Goal: Information Seeking & Learning: Learn about a topic

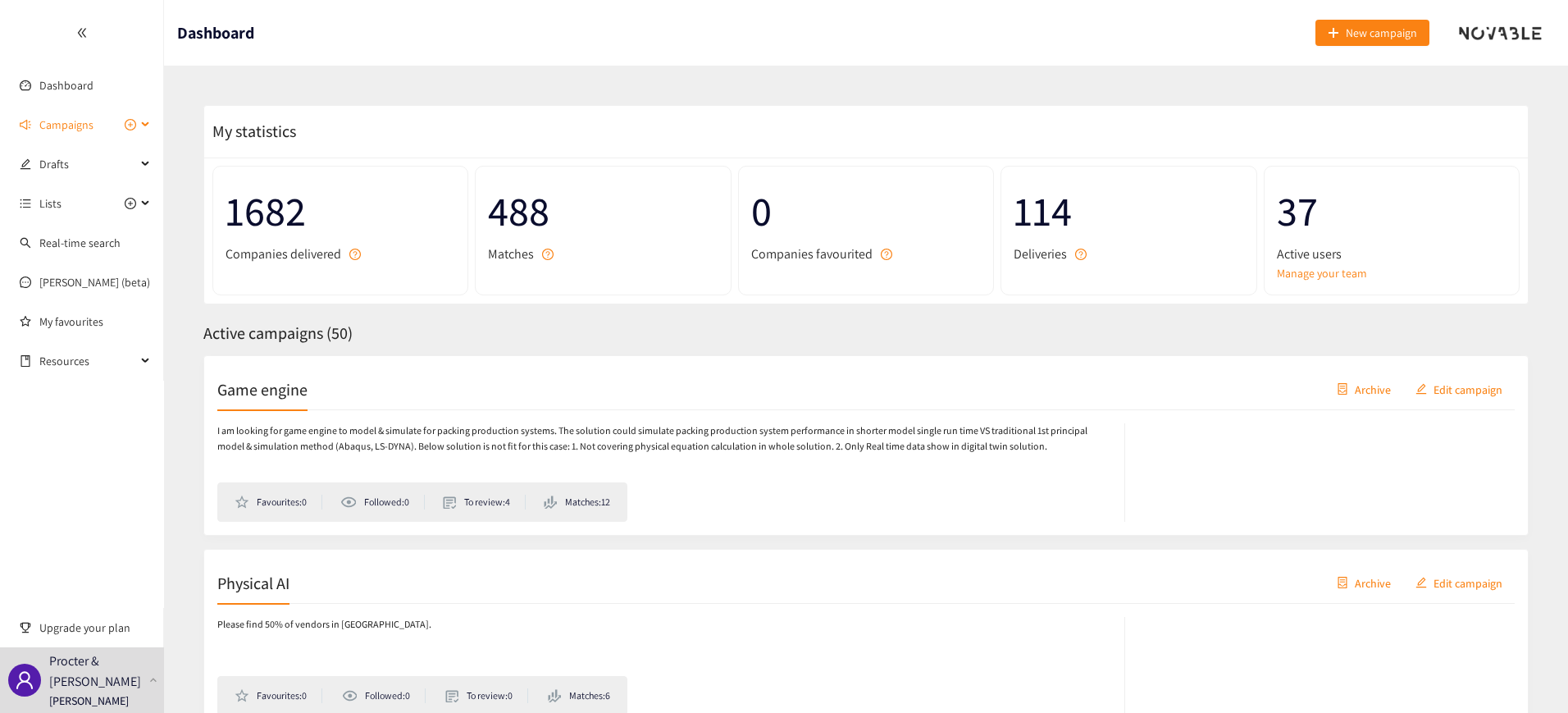
click at [64, 127] on span "Campaigns" at bounding box center [67, 124] width 54 height 33
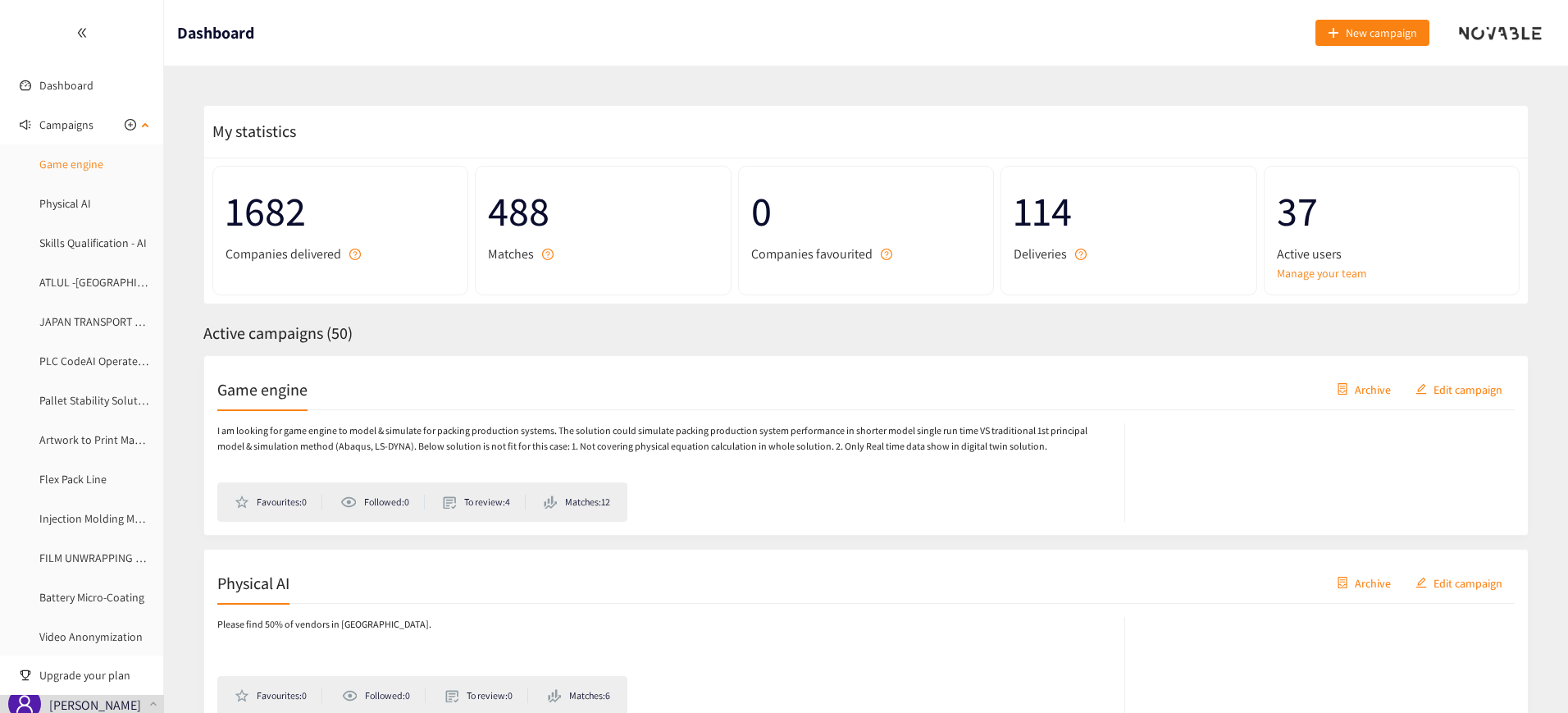
click at [88, 159] on link "Game engine" at bounding box center [72, 164] width 64 height 15
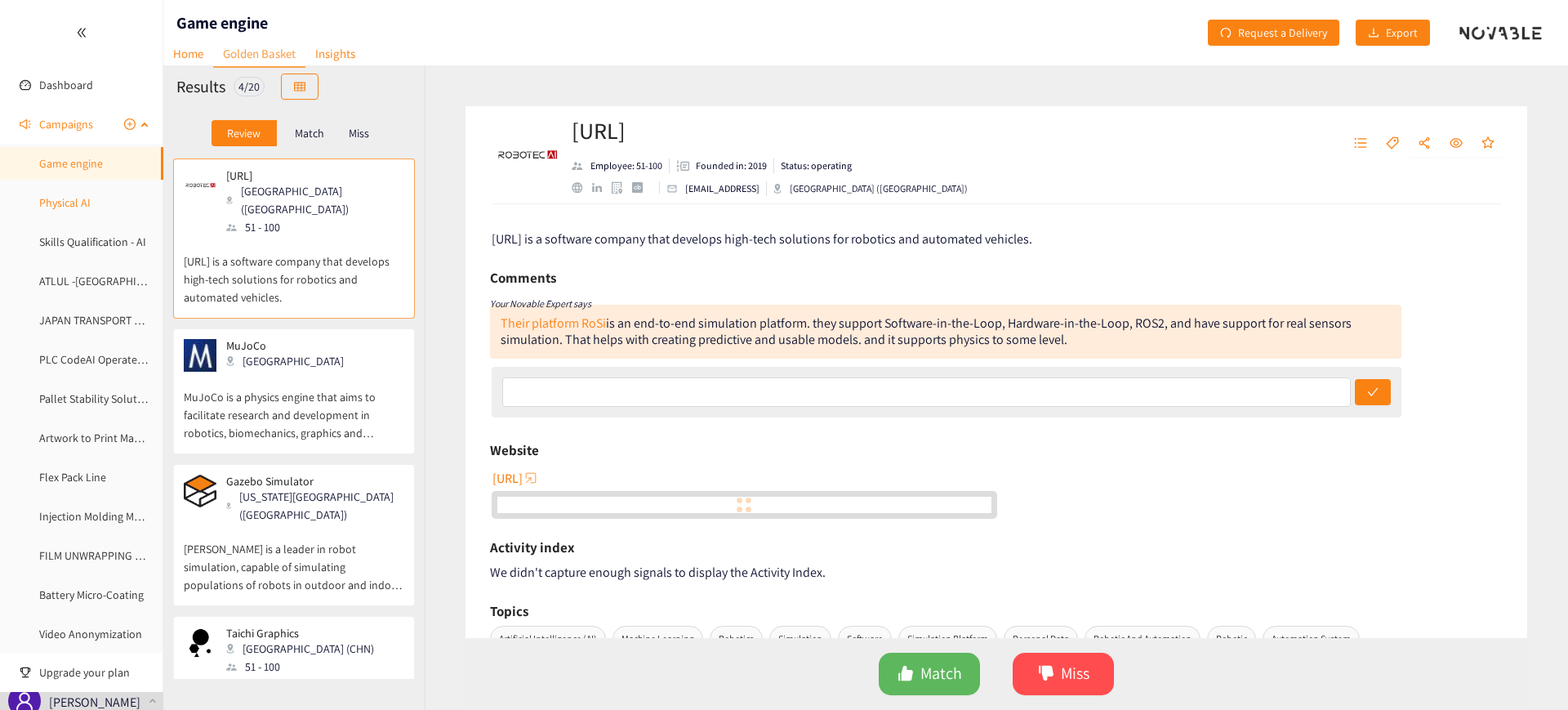
click at [76, 210] on link "Physical AI" at bounding box center [65, 203] width 52 height 15
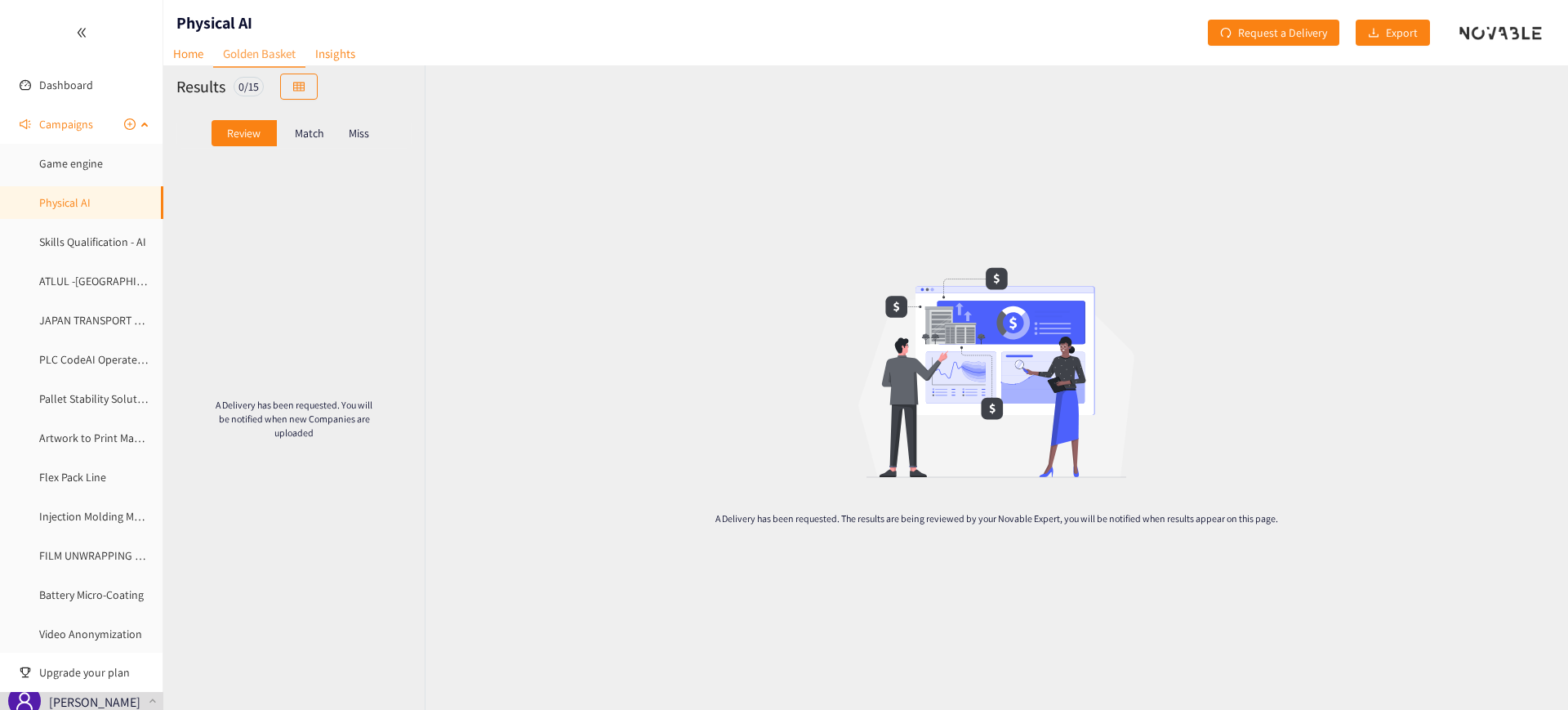
click at [142, 122] on icon at bounding box center [146, 122] width 8 height 0
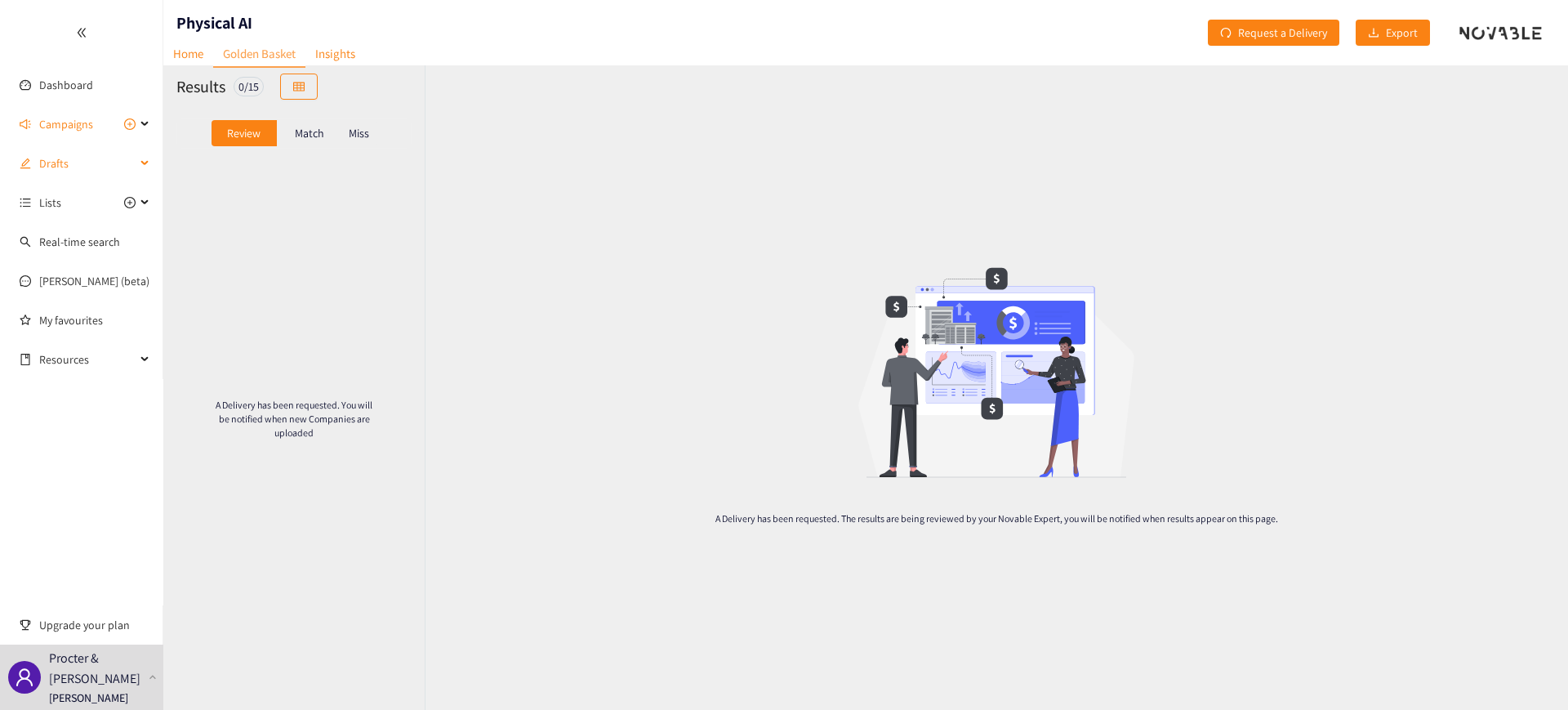
click at [140, 164] on div "Drafts" at bounding box center [81, 163] width 163 height 33
click at [114, 203] on link "Sheet Metal Bending Prototyping" at bounding box center [119, 203] width 160 height 15
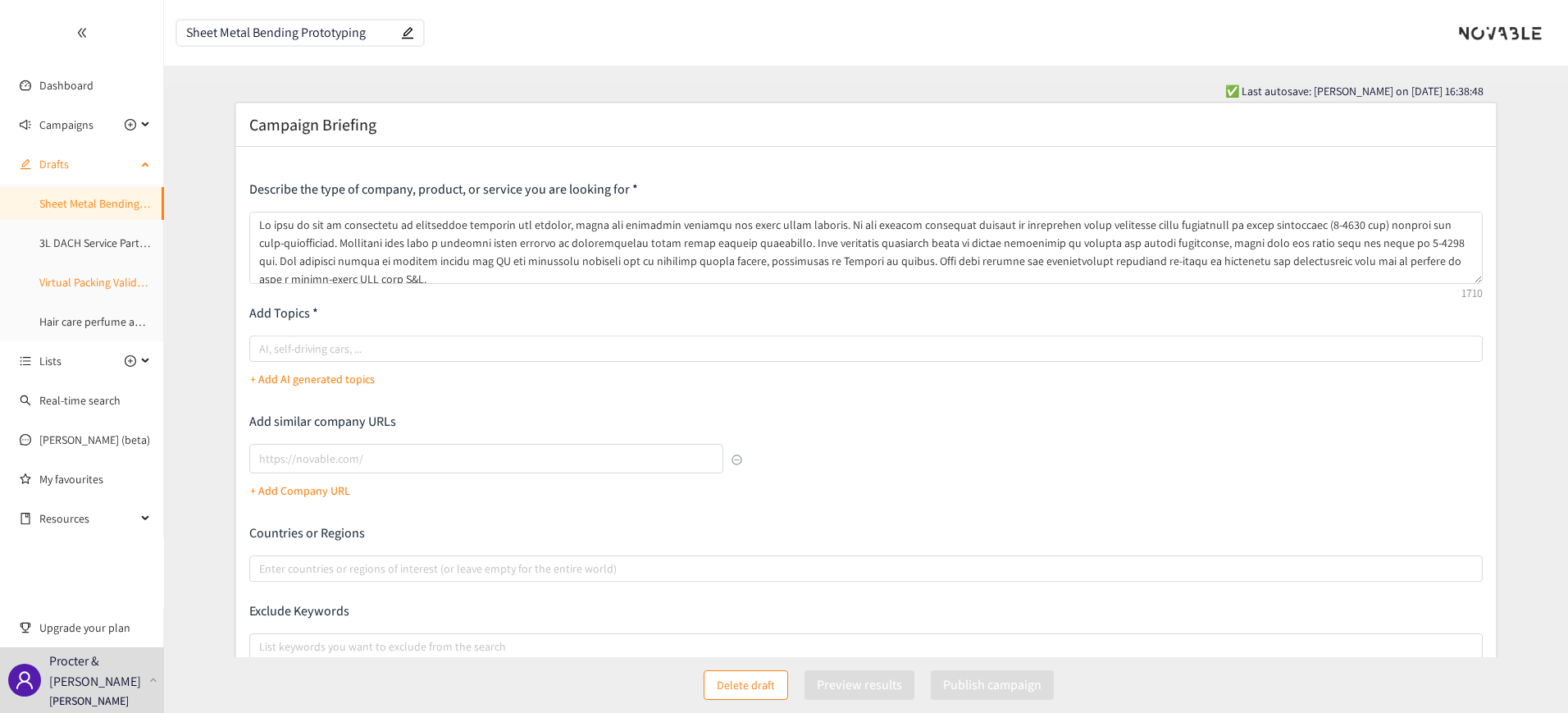
click at [86, 282] on link "Virtual Packing Validation" at bounding box center [100, 282] width 123 height 15
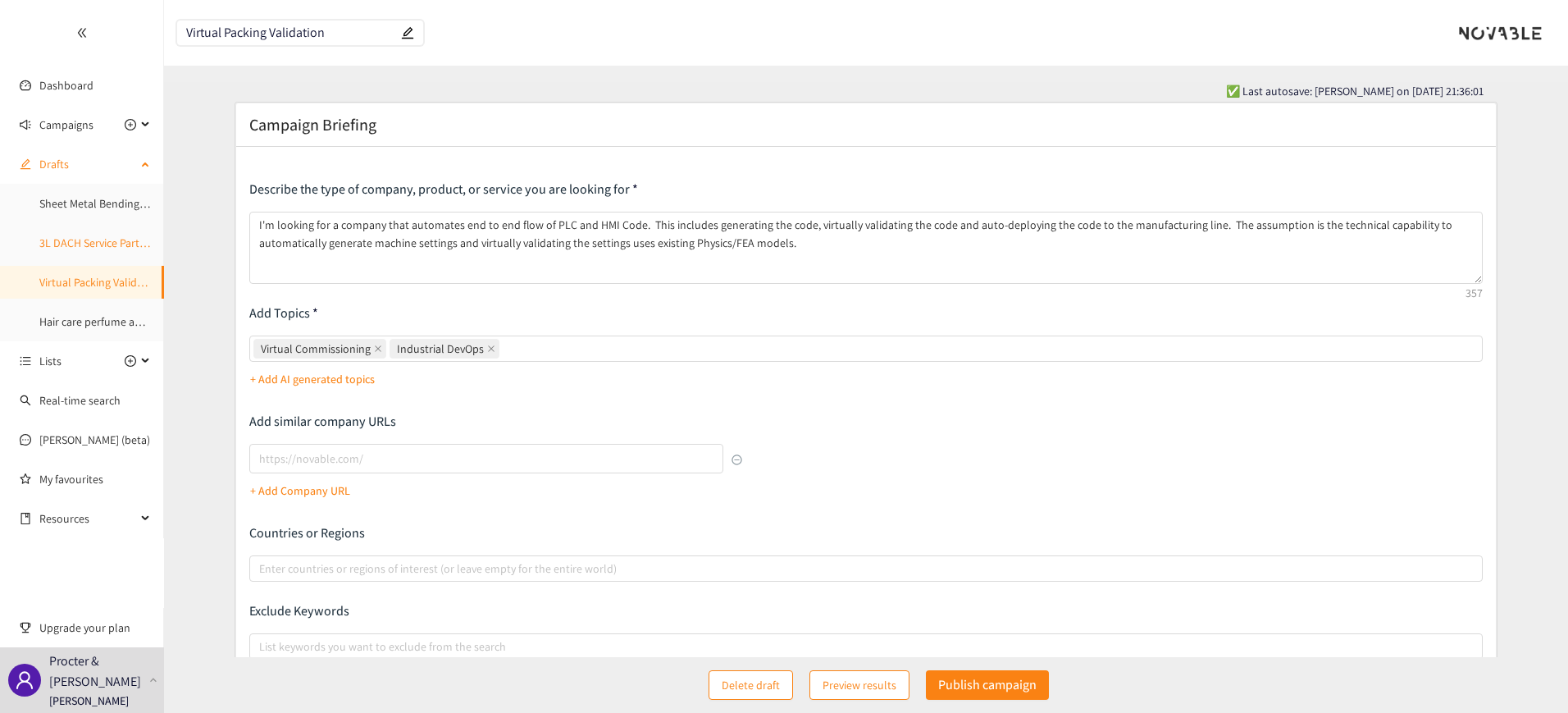
click at [58, 248] on link "3L DACH Service Partner Laundry" at bounding box center [119, 243] width 159 height 15
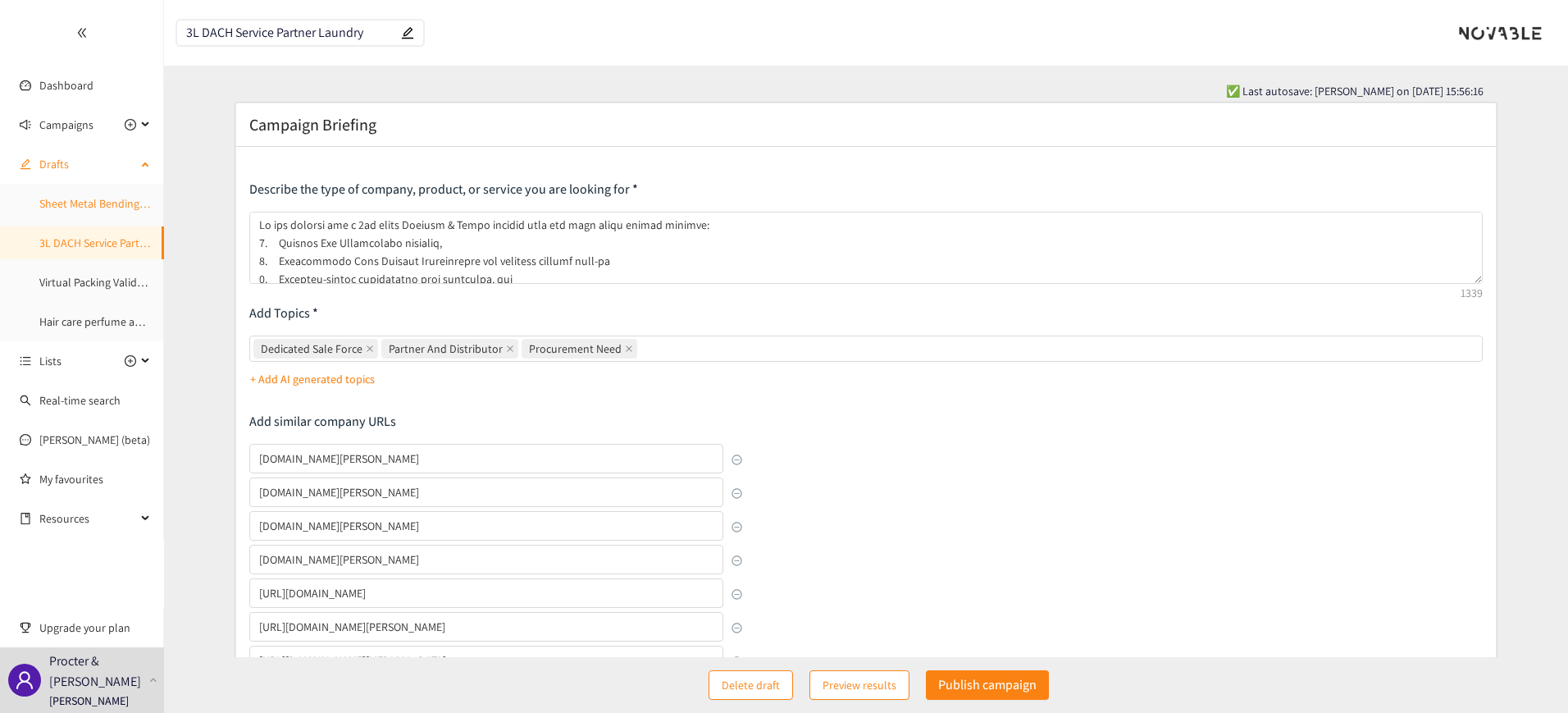
click at [75, 211] on link "Sheet Metal Bending Prototyping" at bounding box center [119, 203] width 161 height 15
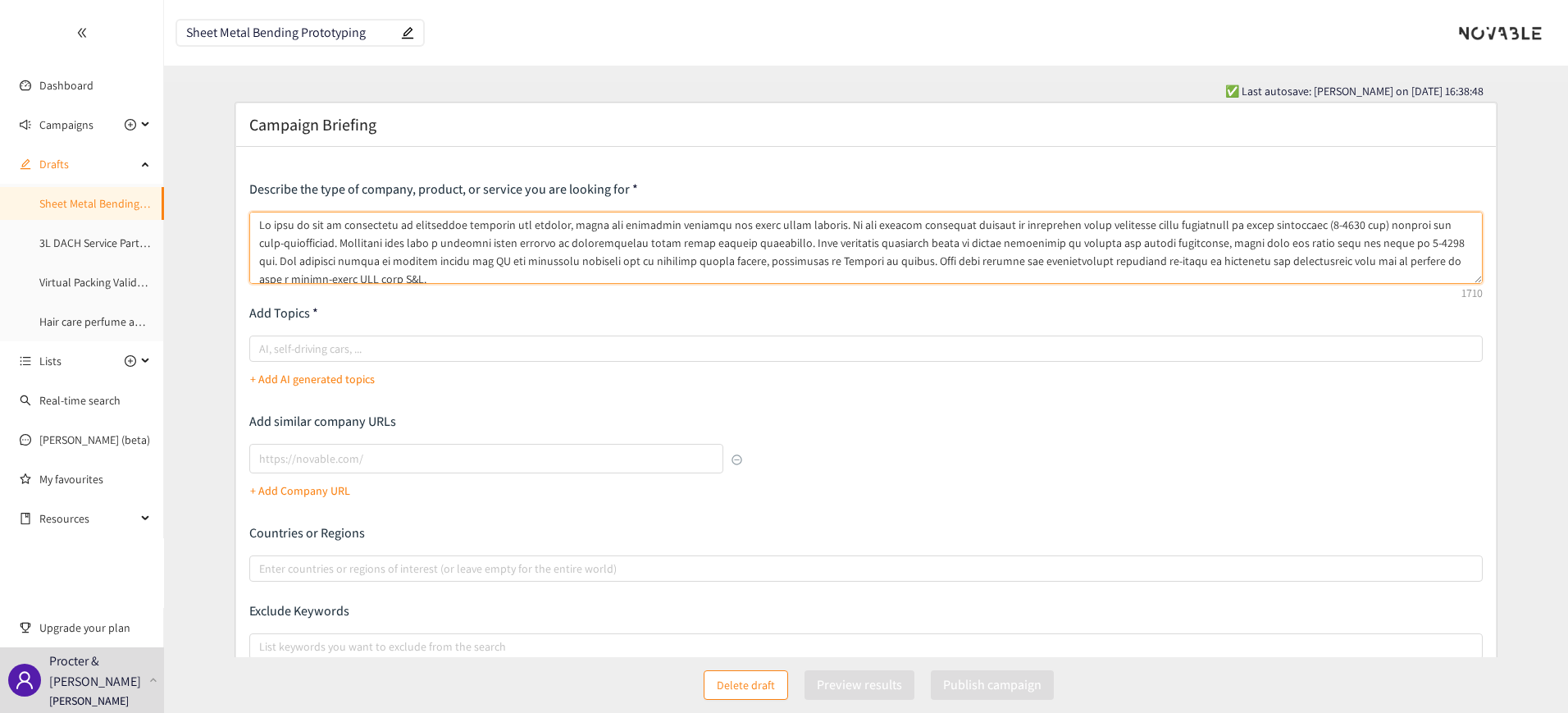
drag, startPoint x: 258, startPoint y: 220, endPoint x: 308, endPoint y: 239, distance: 53.5
click at [308, 239] on textarea at bounding box center [866, 248] width 1234 height 72
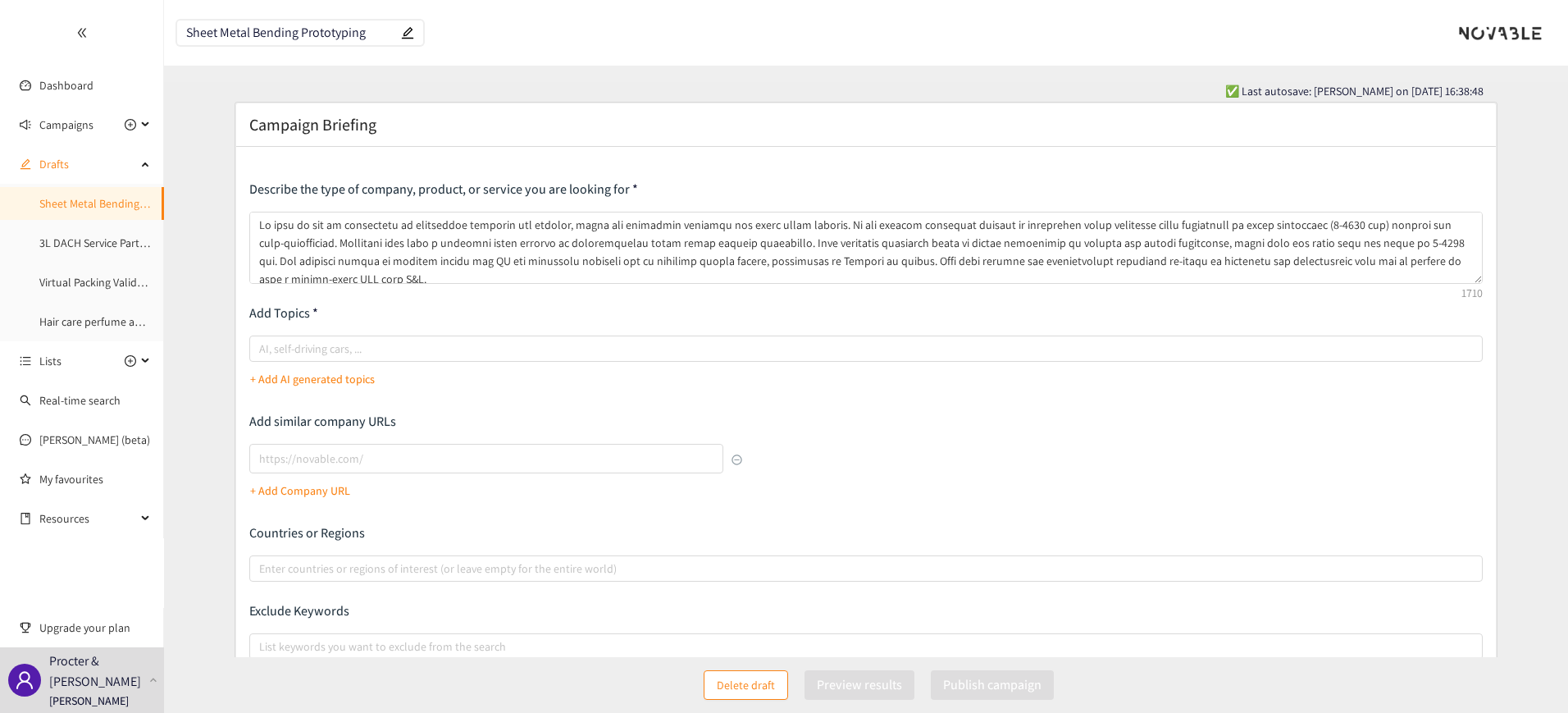
drag, startPoint x: 366, startPoint y: 28, endPoint x: 133, endPoint y: 39, distance: 233.3
click at [133, 39] on section "Dashboard Campaigns Game engine Physical AI Skills Qualification - AI ATLUL -[G…" at bounding box center [784, 442] width 1568 height 884
click at [76, 115] on span "Campaigns" at bounding box center [67, 124] width 54 height 33
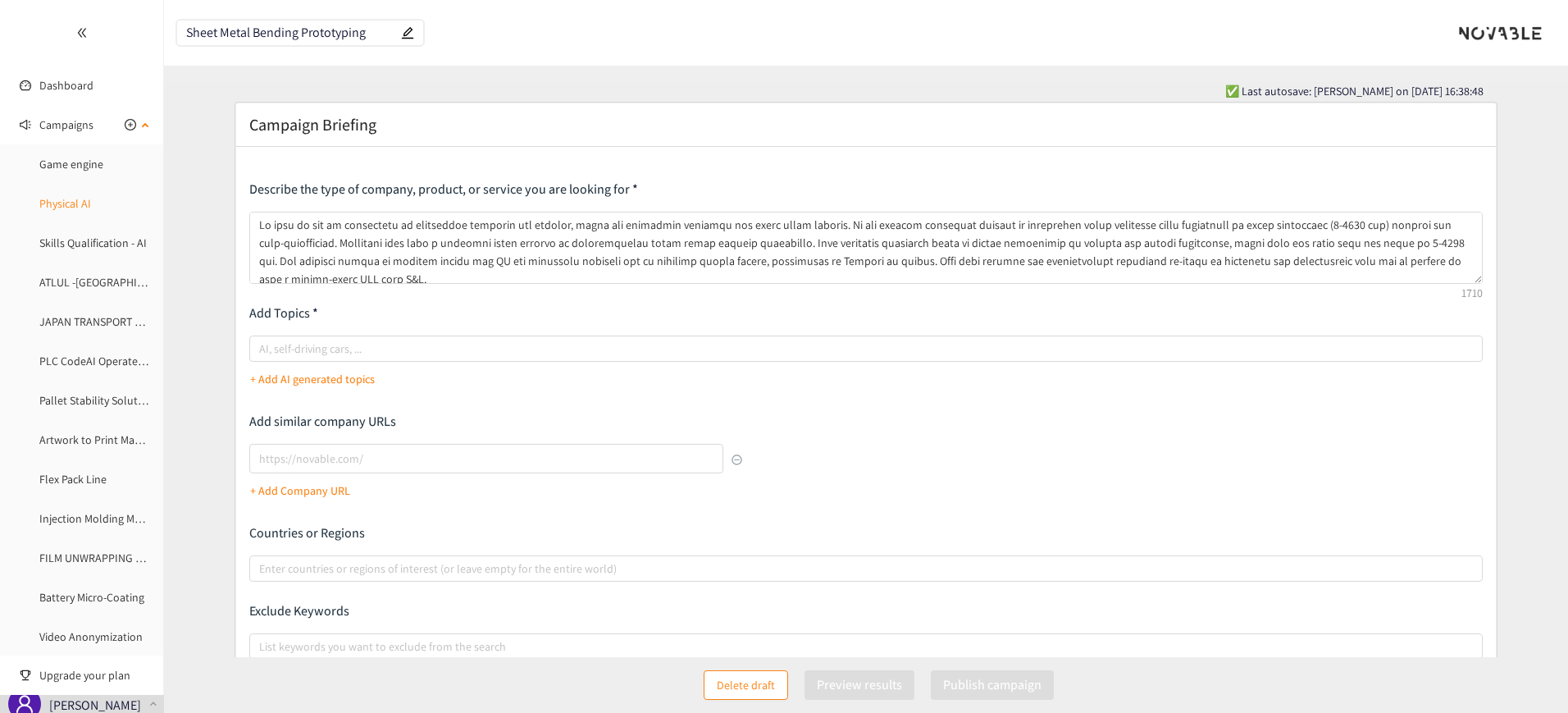
click at [72, 205] on link "Physical AI" at bounding box center [65, 203] width 52 height 15
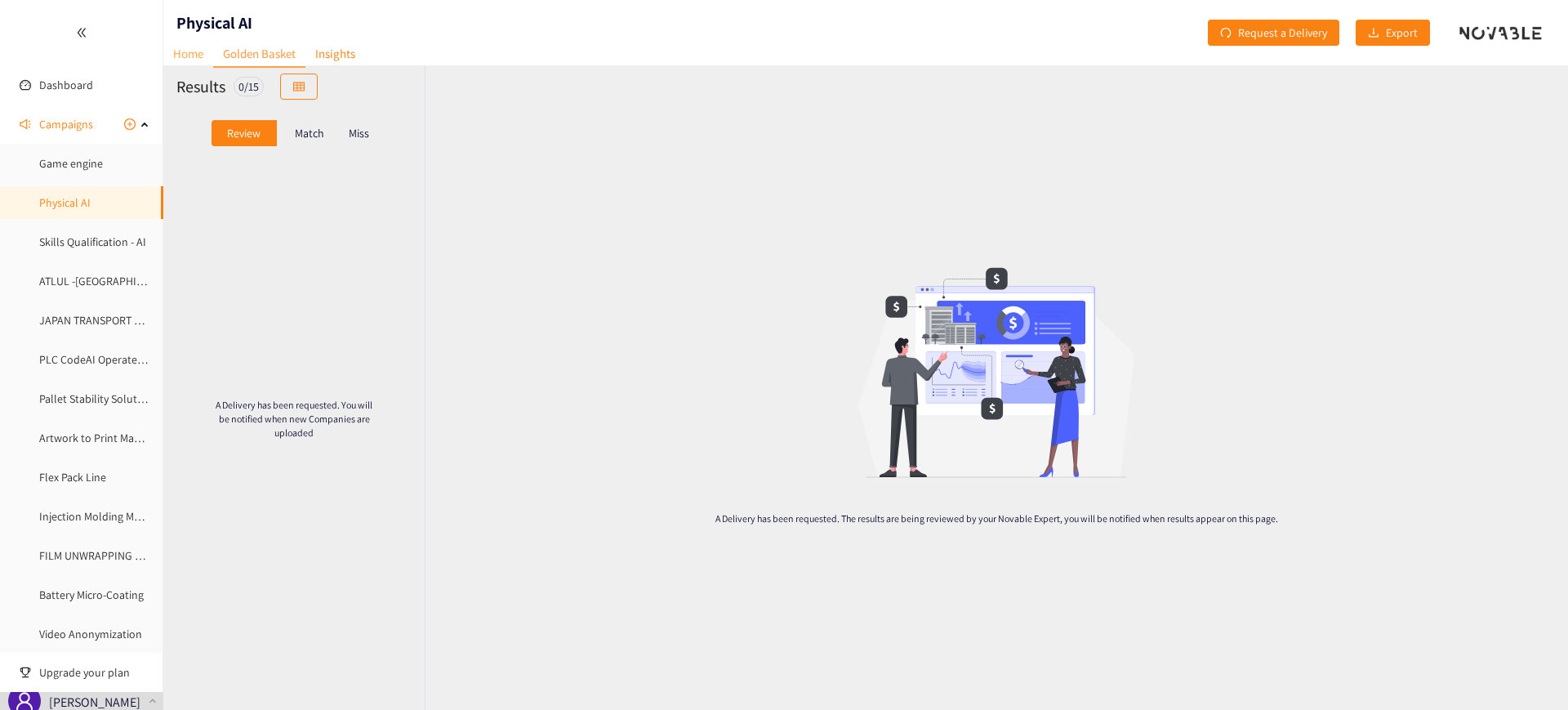
click at [184, 50] on link "Home" at bounding box center [188, 53] width 50 height 25
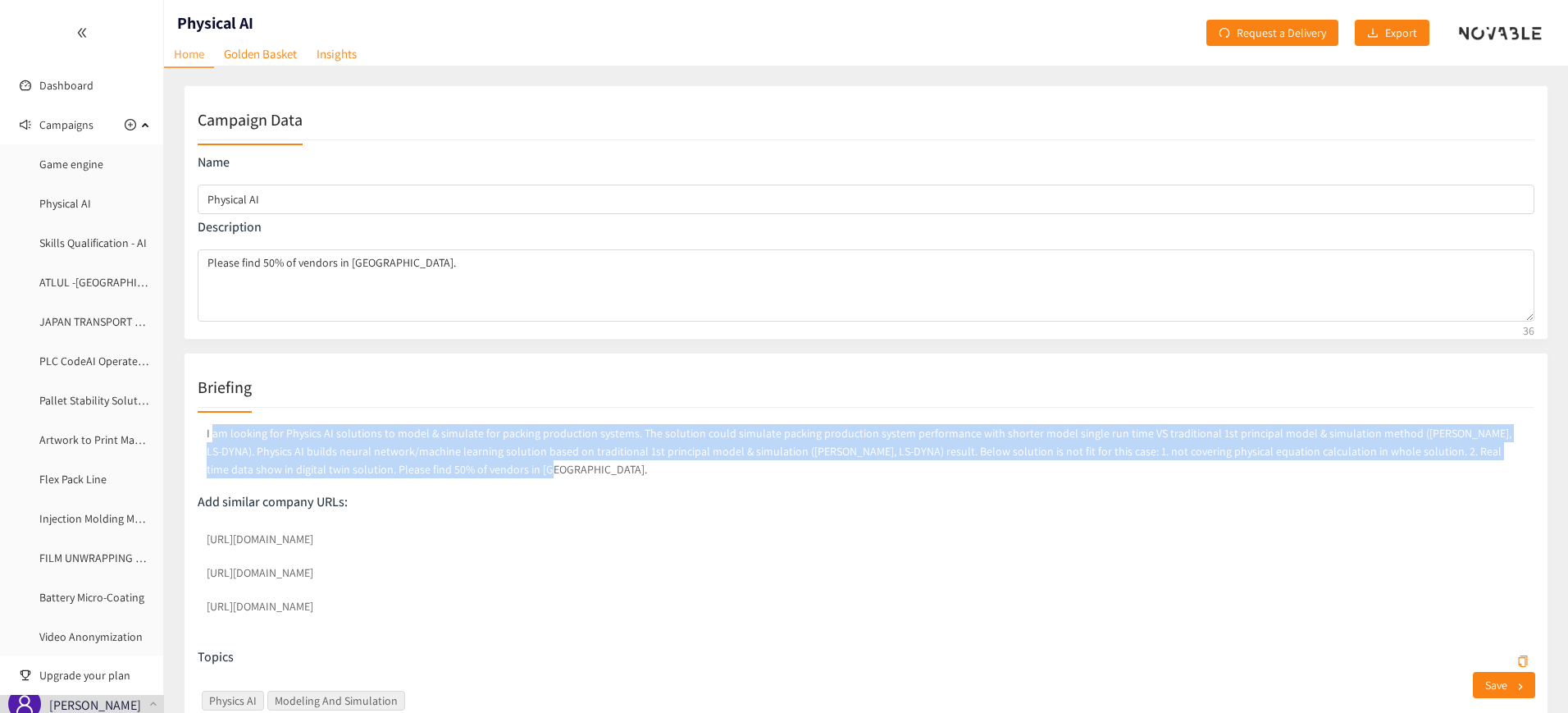
drag, startPoint x: 472, startPoint y: 475, endPoint x: 212, endPoint y: 439, distance: 262.5
click at [212, 439] on p "I am looking for Physics AI solutions to model & simulate for packing productio…" at bounding box center [866, 451] width 1337 height 61
click at [419, 453] on p "I am looking for Physics AI solutions to model & simulate for packing productio…" at bounding box center [866, 451] width 1337 height 61
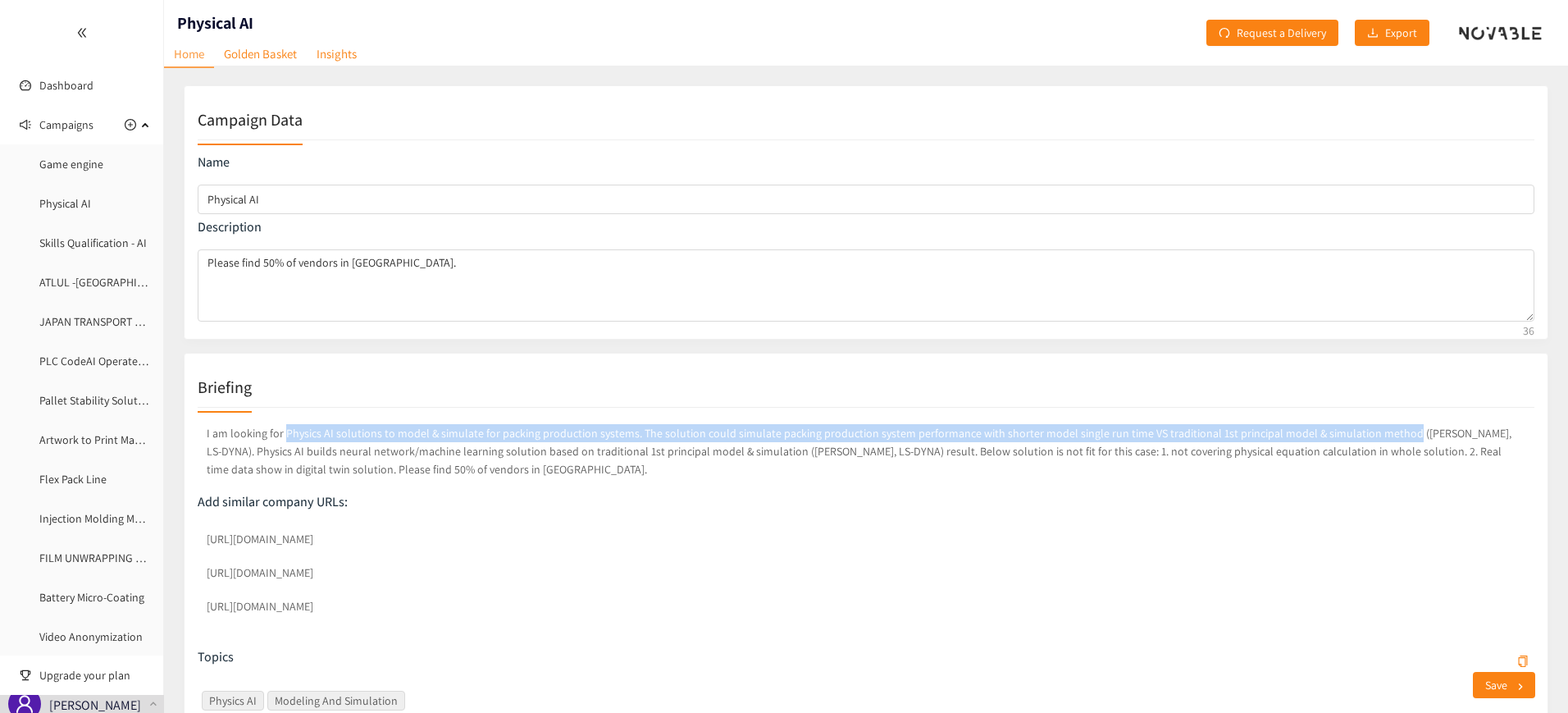
drag, startPoint x: 1383, startPoint y: 433, endPoint x: 282, endPoint y: 426, distance: 1101.0
click at [282, 426] on p "I am looking for Physics AI solutions to model & simulate for packing productio…" at bounding box center [866, 451] width 1337 height 61
copy p "Physics AI solutions to model & simulate for packing production systems. The so…"
click at [242, 54] on link "Golden Basket" at bounding box center [260, 54] width 93 height 26
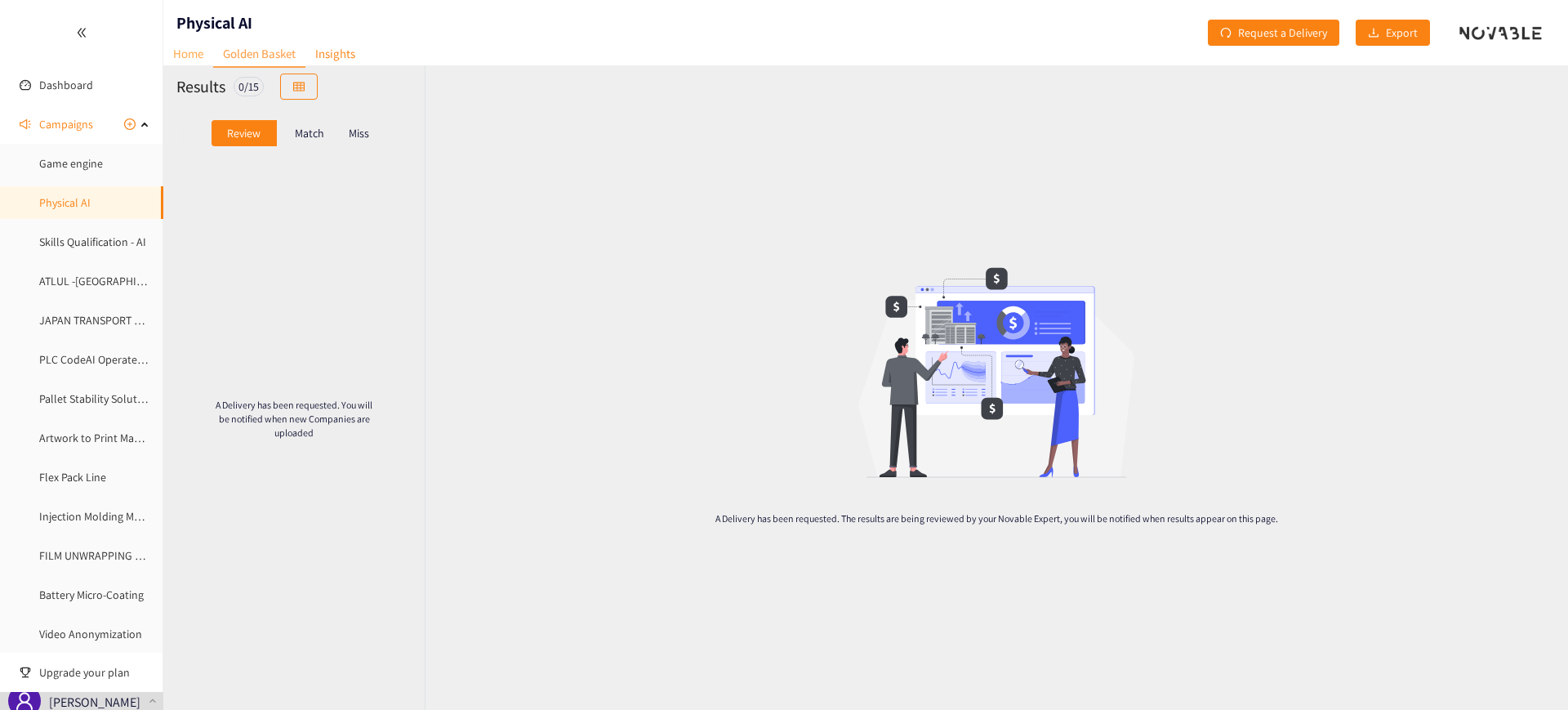
click at [182, 43] on link "Home" at bounding box center [188, 53] width 50 height 25
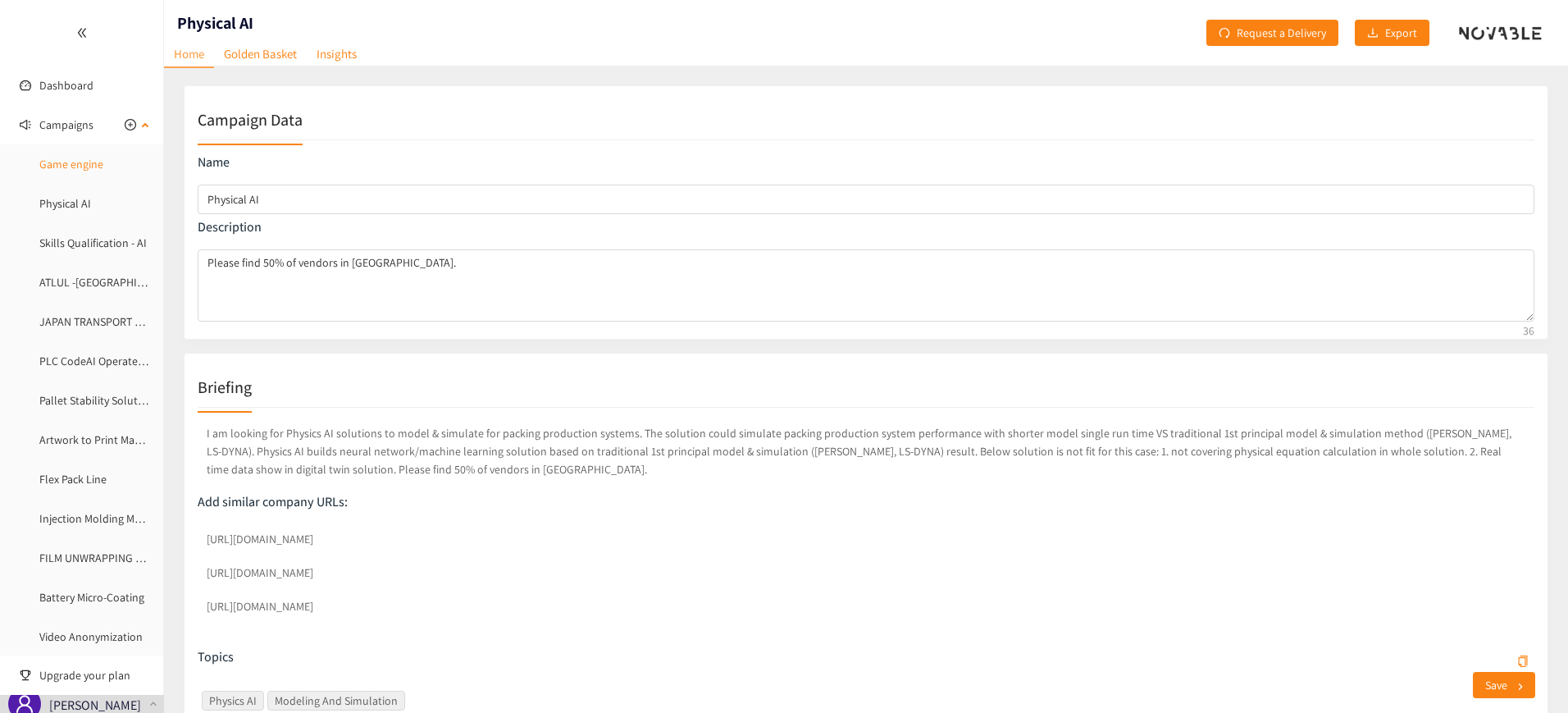
click at [85, 163] on link "Game engine" at bounding box center [72, 164] width 64 height 15
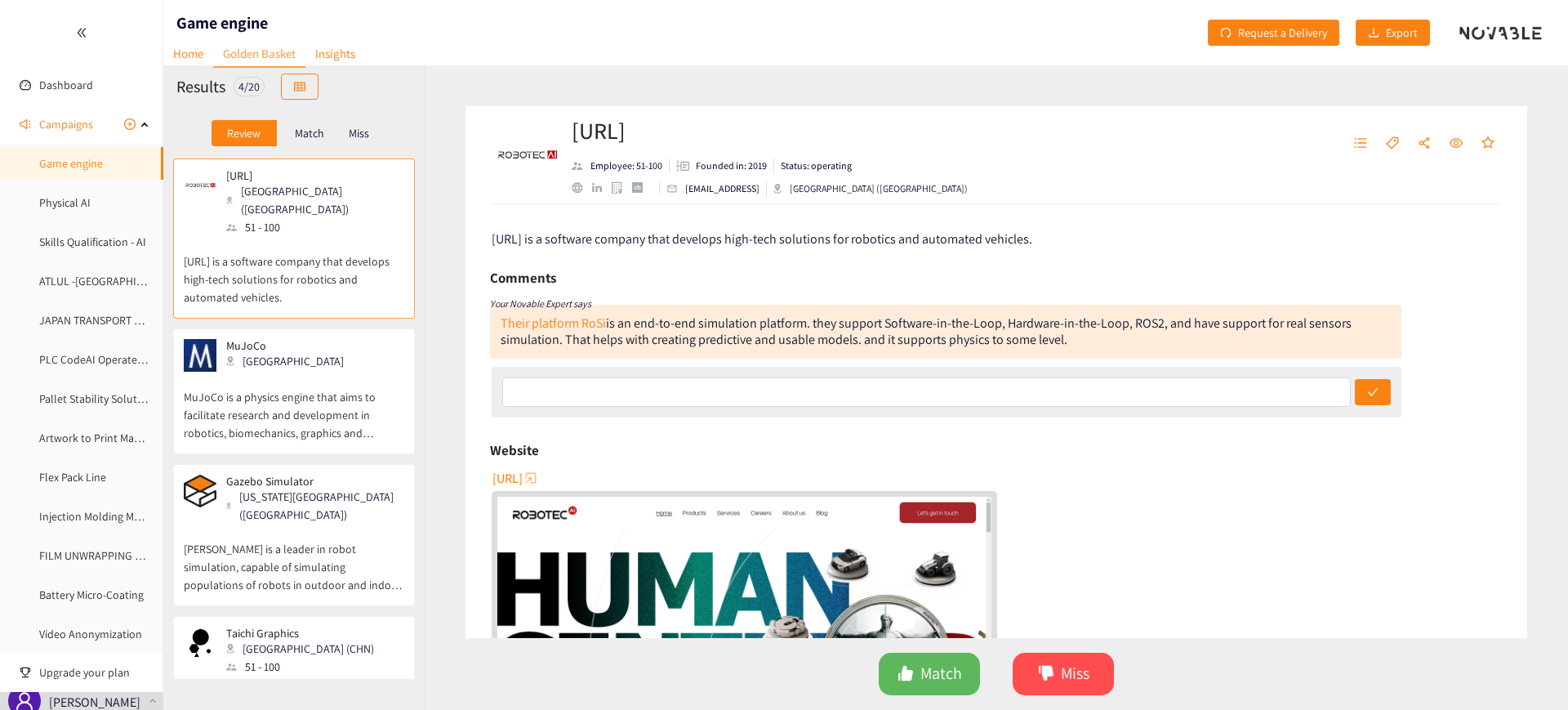
click at [312, 134] on p "Match" at bounding box center [310, 133] width 30 height 13
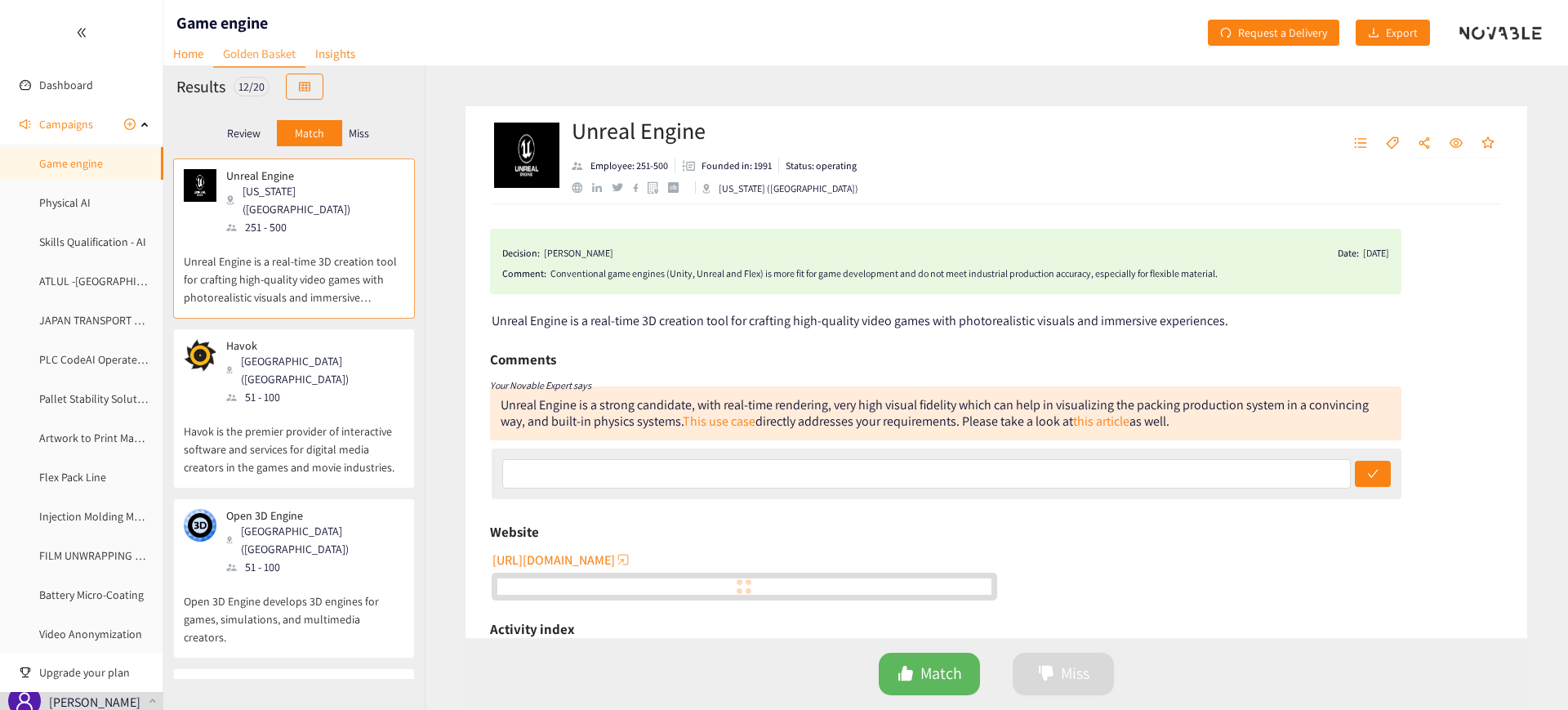
click at [365, 131] on p "Miss" at bounding box center [358, 133] width 20 height 13
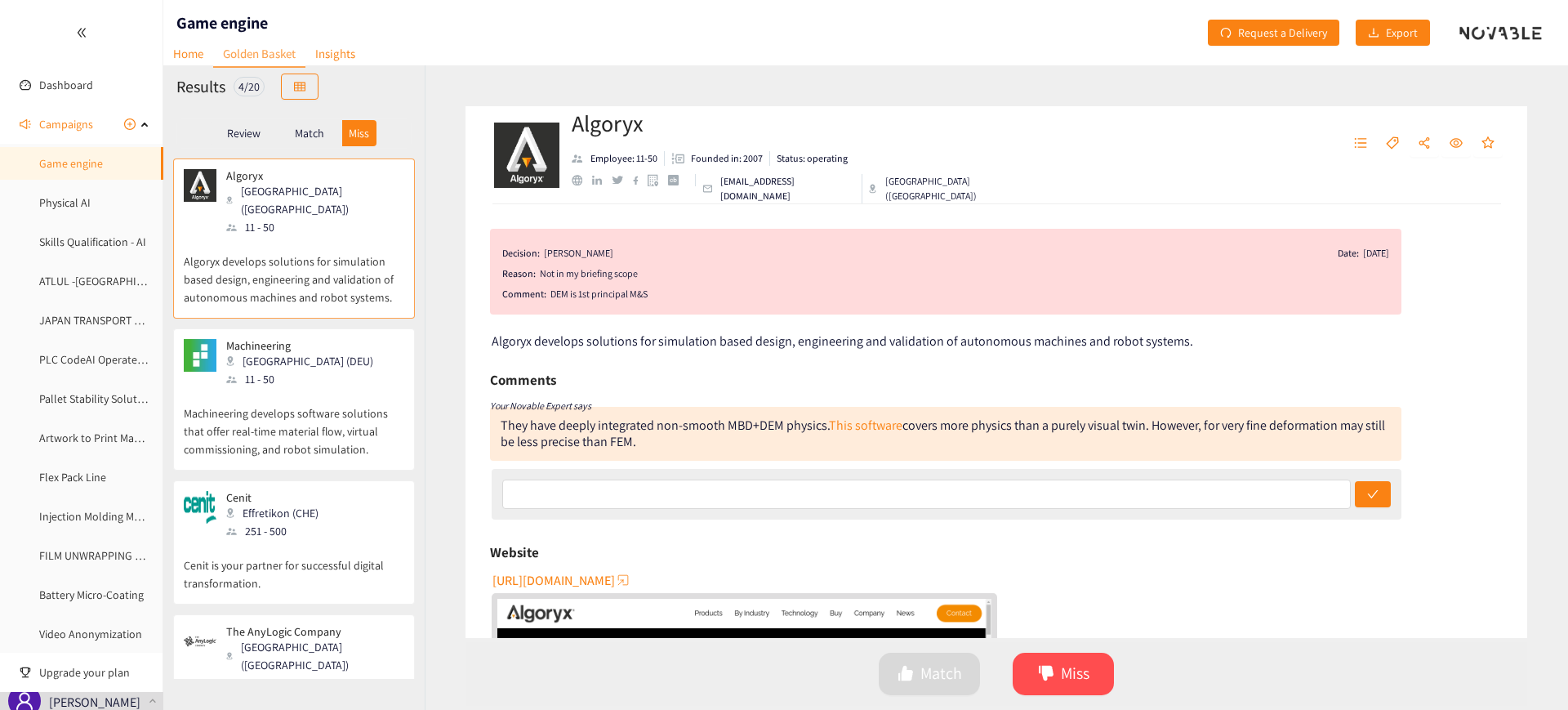
click at [230, 117] on div "Review Match Miss" at bounding box center [293, 133] width 235 height 31
click at [239, 127] on p "Review" at bounding box center [243, 133] width 34 height 13
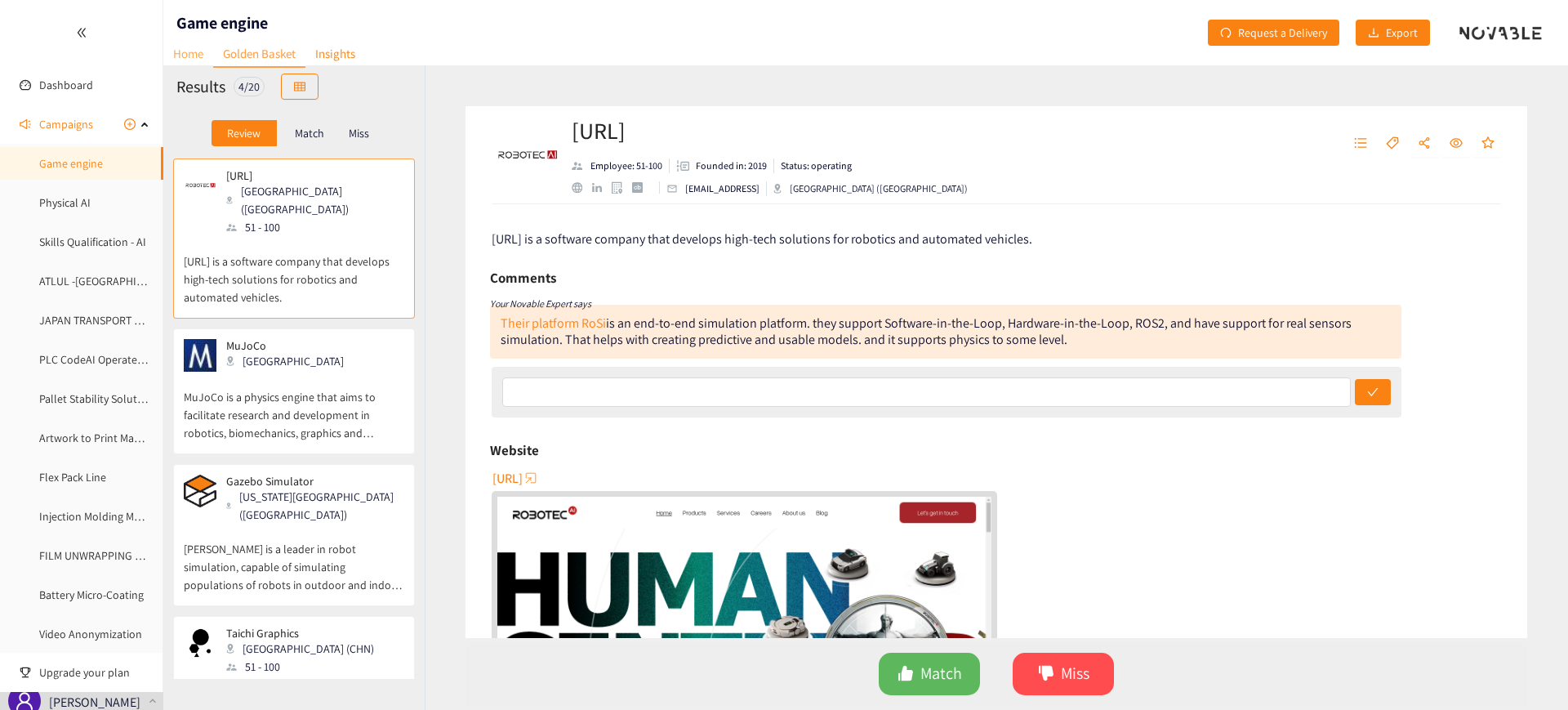
click at [170, 54] on link "Home" at bounding box center [188, 53] width 50 height 25
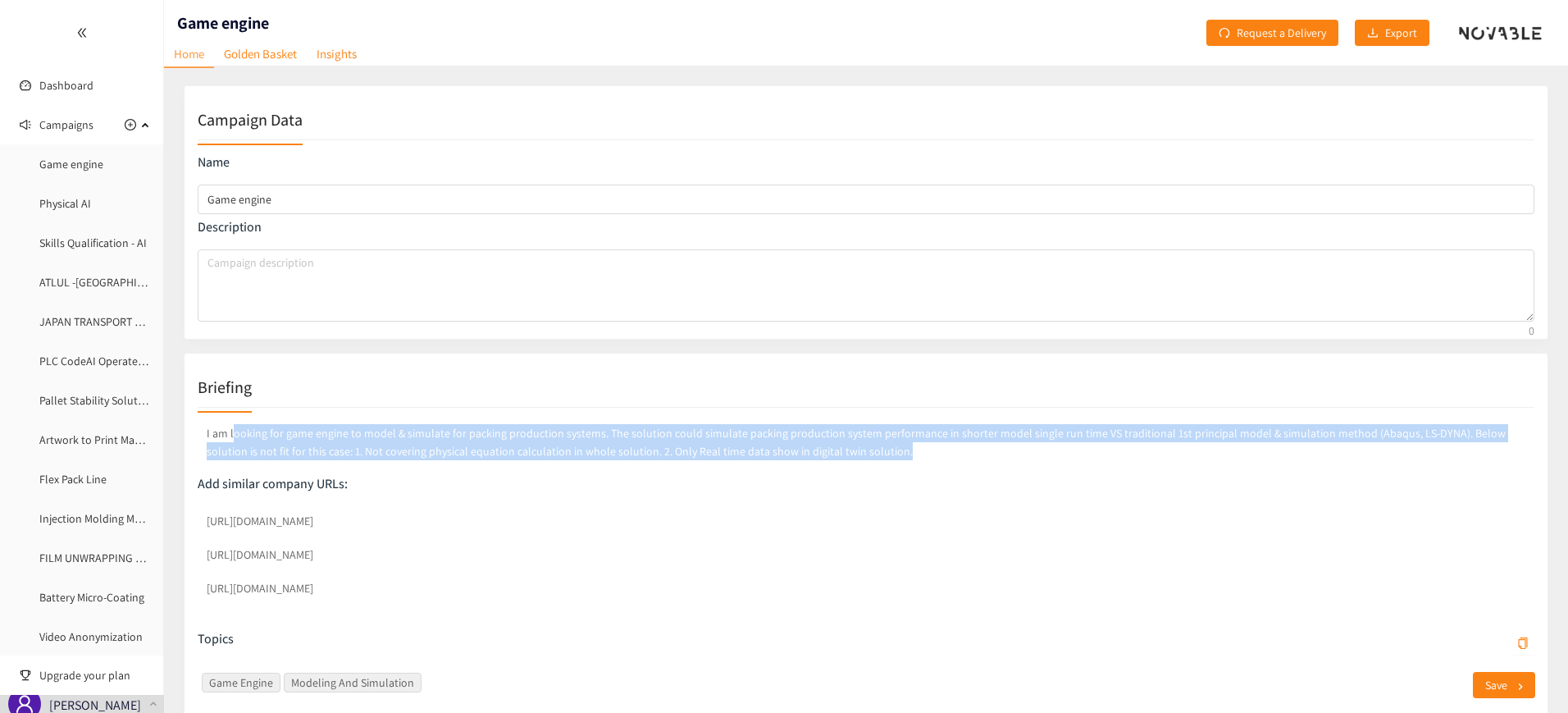
drag, startPoint x: 231, startPoint y: 432, endPoint x: 856, endPoint y: 465, distance: 625.9
click at [856, 465] on div "I am looking for game engine to model & simulate for packing production systems…" at bounding box center [866, 448] width 1337 height 54
copy p "ooking for game engine to model & simulate for packing production systems. The …"
click at [475, 433] on p "I am looking for game engine to model & simulate for packing production systems…" at bounding box center [866, 442] width 1337 height 43
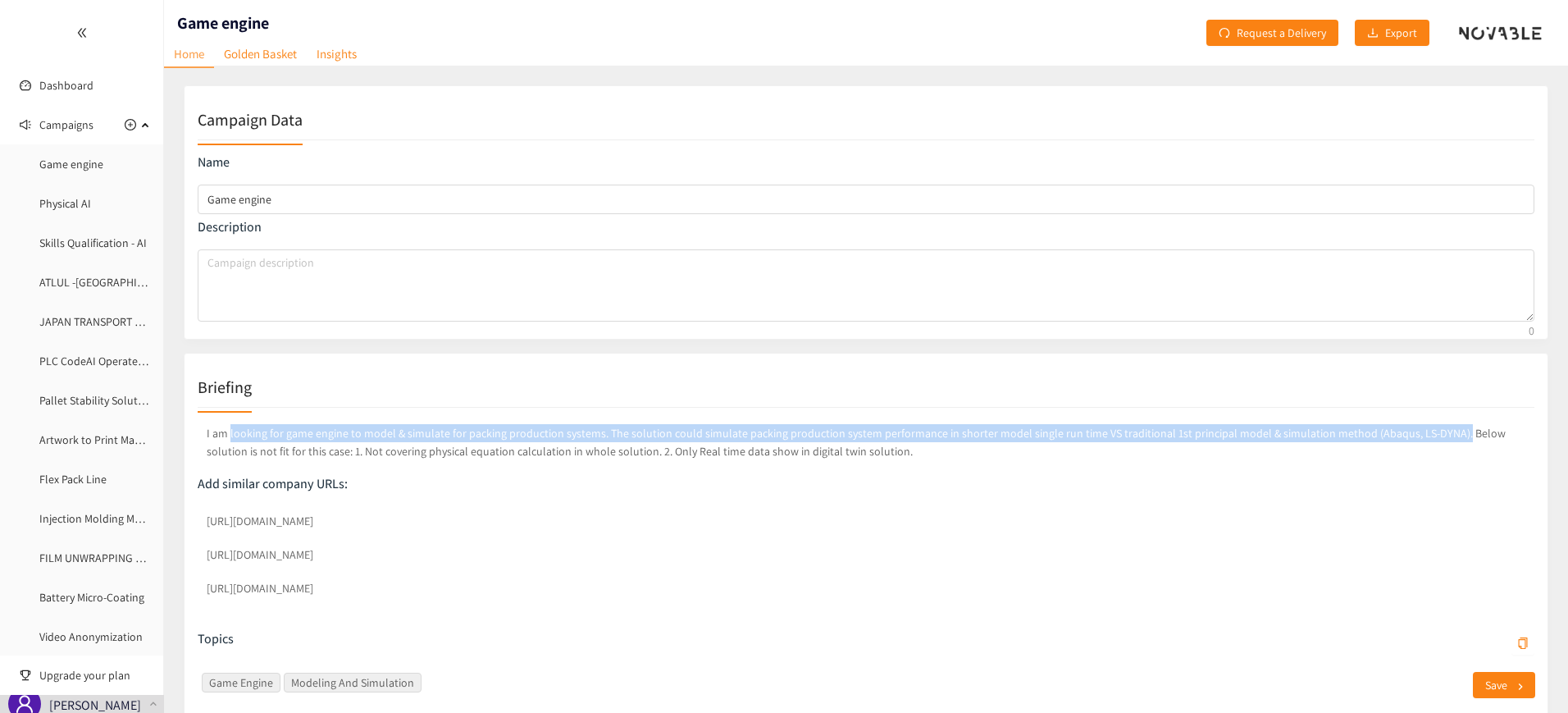
drag, startPoint x: 229, startPoint y: 433, endPoint x: 1431, endPoint y: 431, distance: 1202.0
click at [1431, 431] on p "I am looking for game engine to model & simulate for packing production systems…" at bounding box center [866, 442] width 1337 height 43
copy p "looking for game engine to model & simulate for packing production systems. The…"
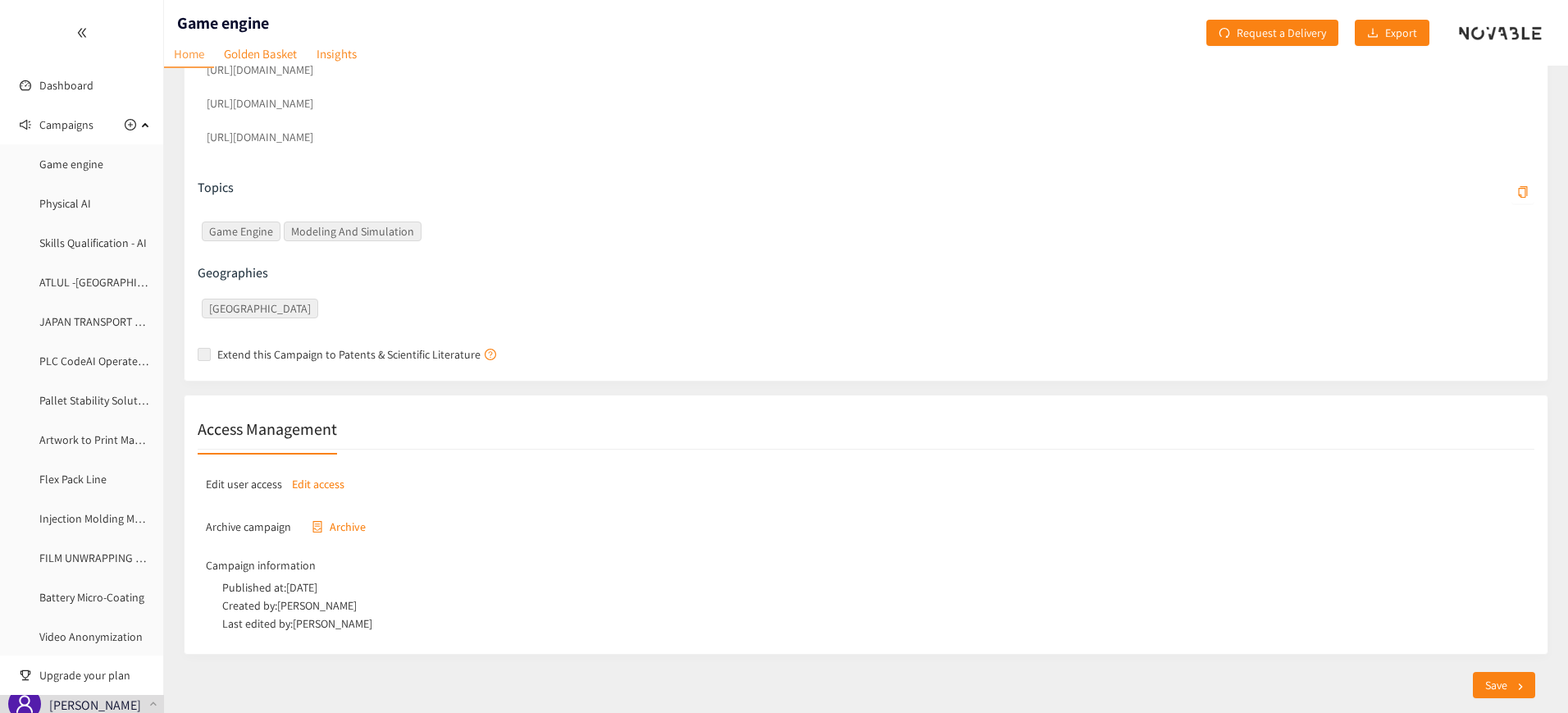
scroll to position [462, 0]
